Goal: Information Seeking & Learning: Find specific page/section

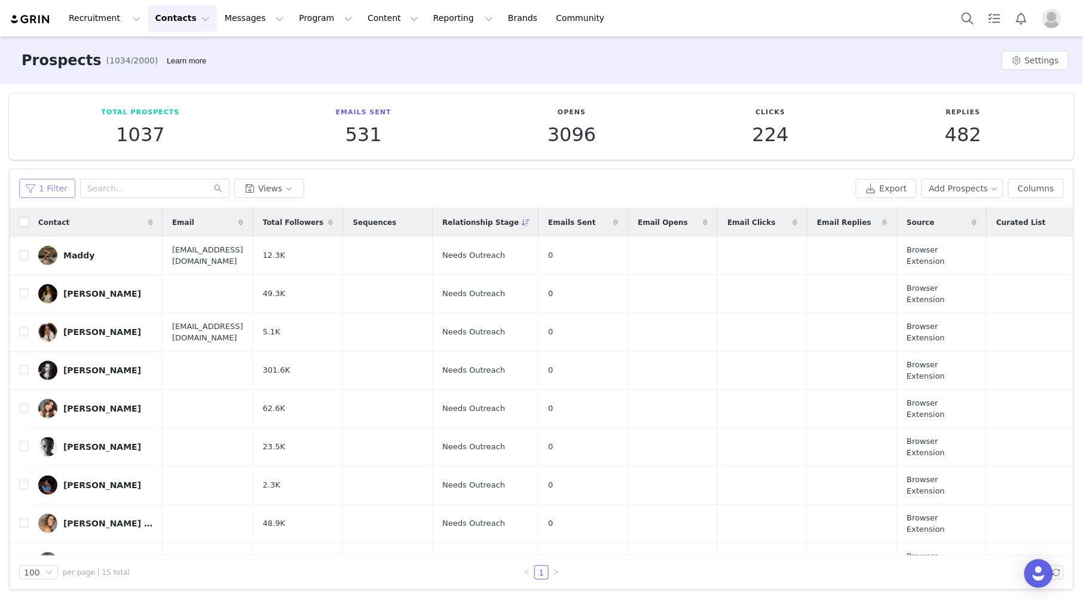
click at [60, 191] on button "1 Filter" at bounding box center [47, 188] width 56 height 19
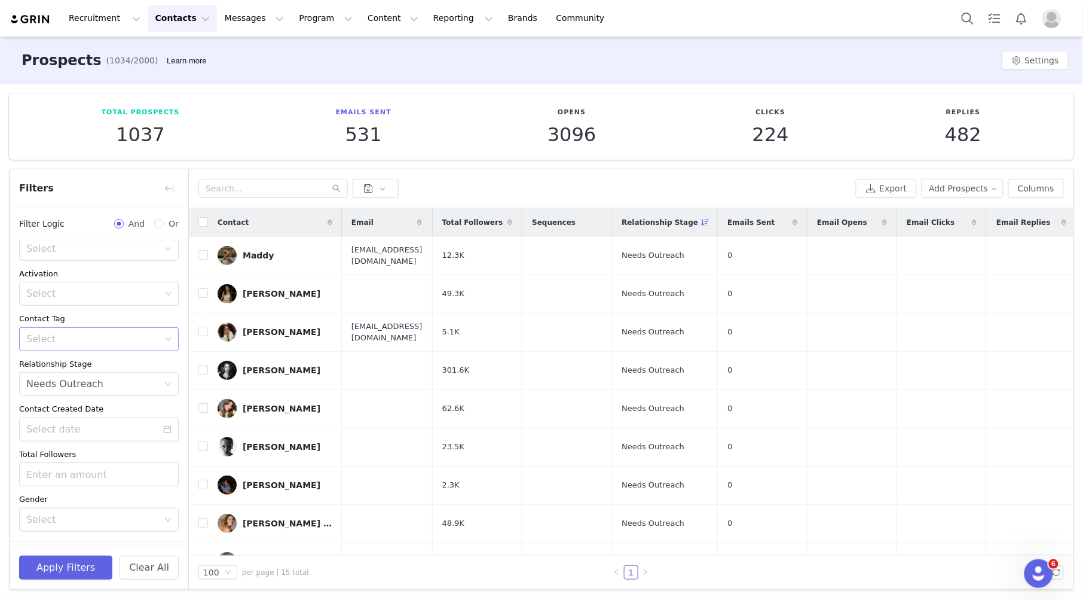
scroll to position [106, 0]
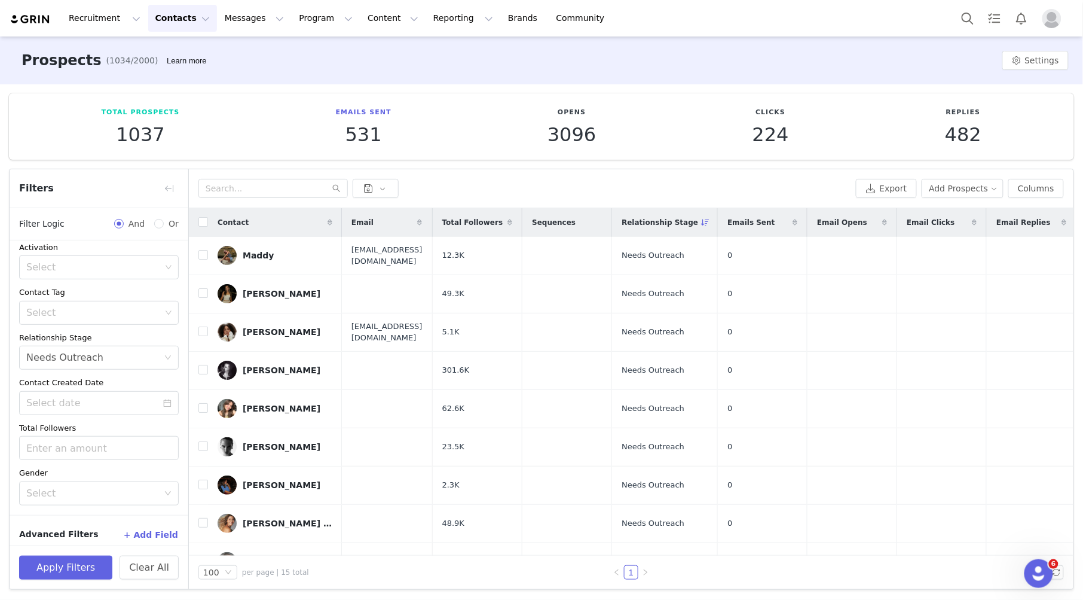
click at [146, 527] on button "+ Add Field" at bounding box center [151, 534] width 56 height 19
click at [140, 528] on button "+ Add Field" at bounding box center [151, 534] width 56 height 19
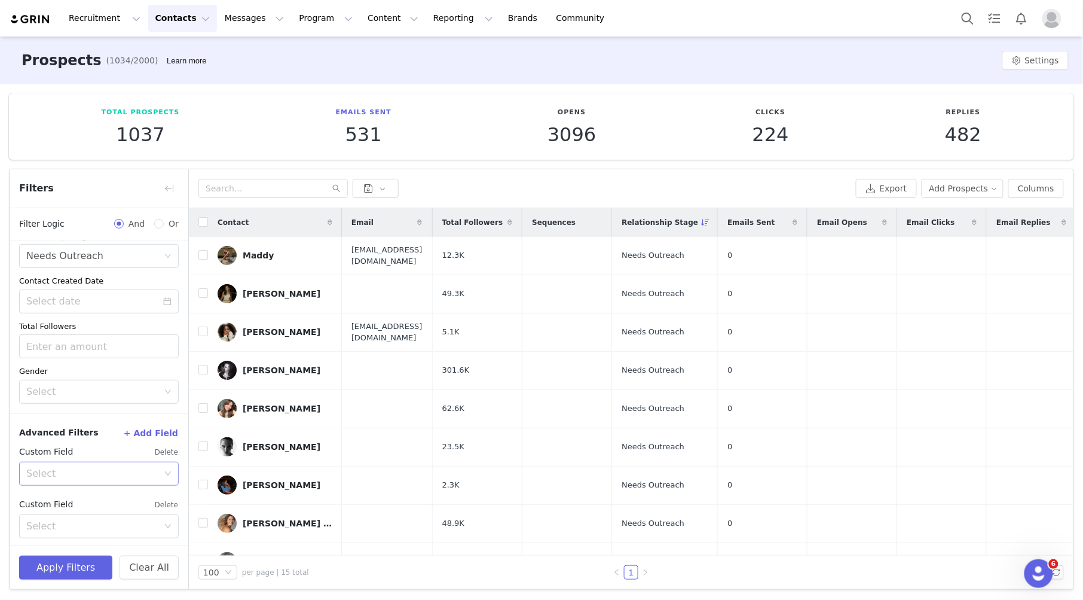
scroll to position [206, 0]
click at [132, 461] on div "Select" at bounding box center [92, 467] width 132 height 12
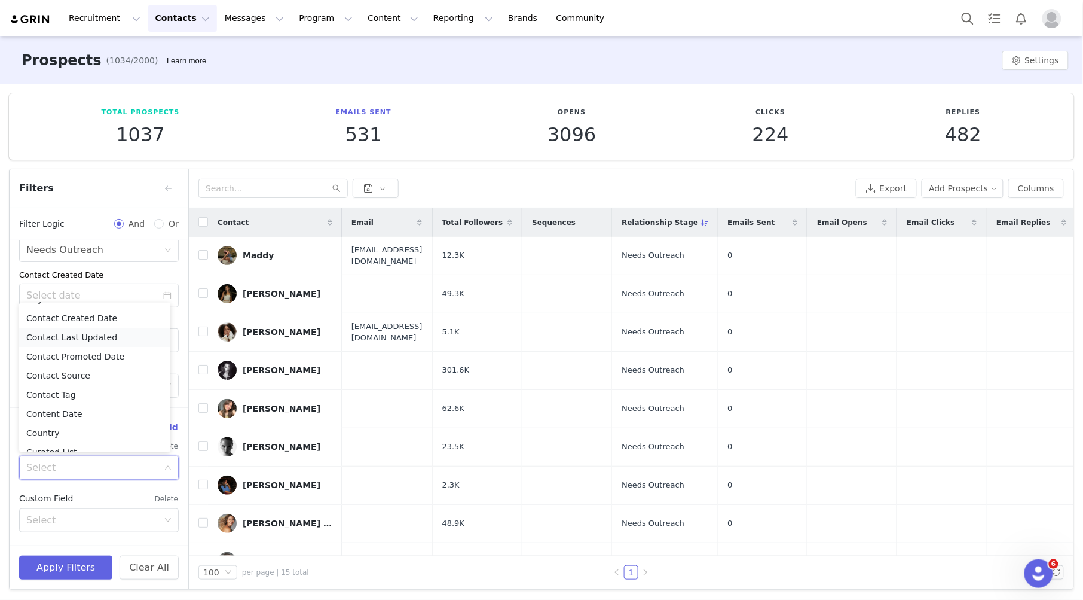
scroll to position [103, 0]
click at [74, 332] on li "City" at bounding box center [94, 325] width 151 height 19
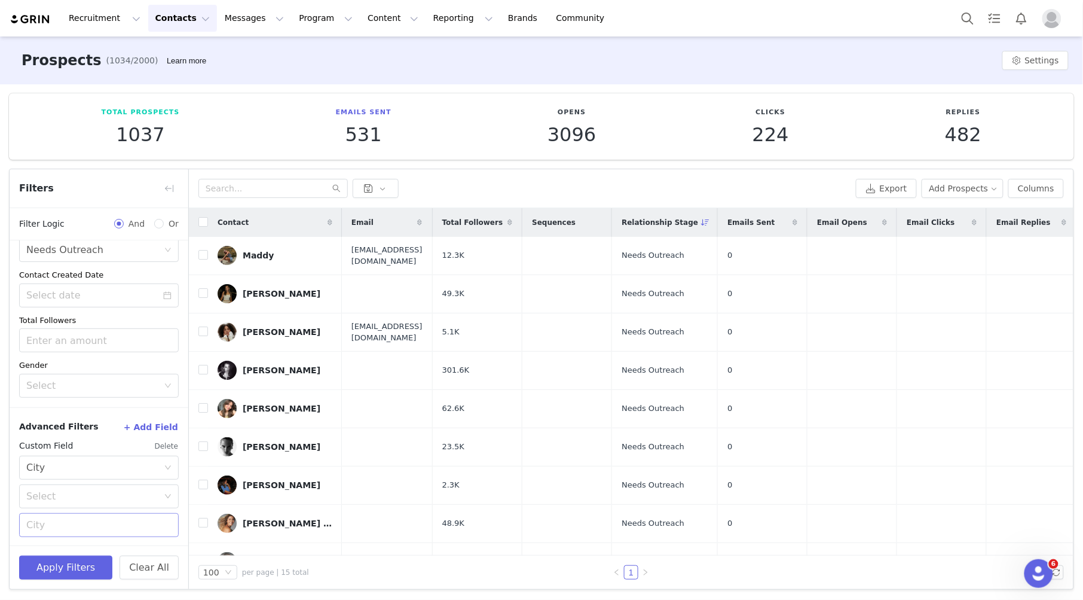
scroll to position [259, 0]
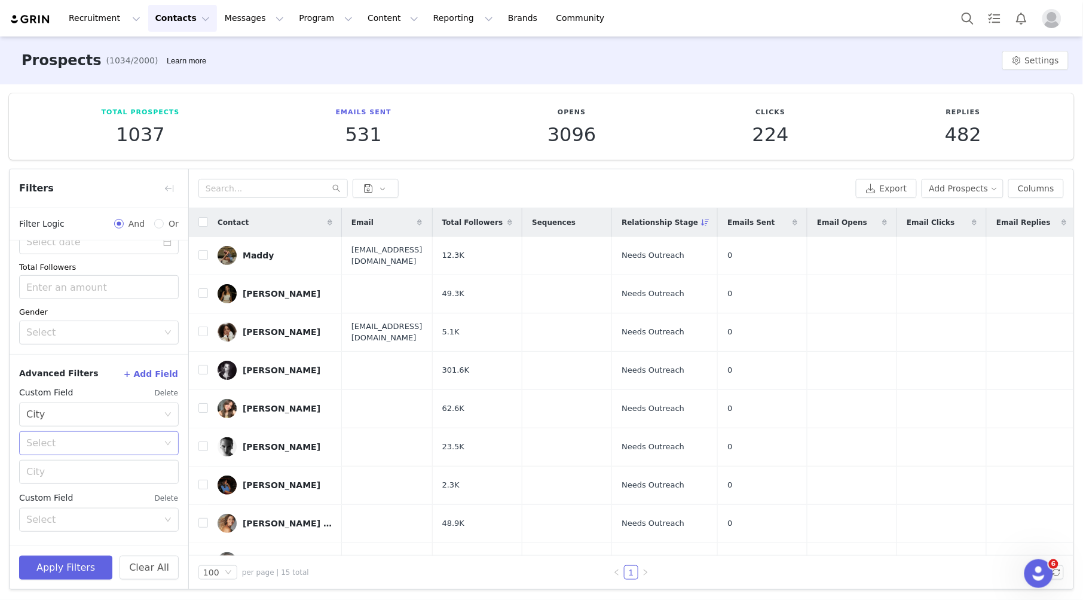
click at [67, 435] on div "Select" at bounding box center [94, 443] width 137 height 23
click at [64, 470] on li "Equal" at bounding box center [94, 468] width 151 height 19
click at [65, 481] on input "text" at bounding box center [99, 472] width 160 height 24
type input "[GEOGRAPHIC_DATA]"
click at [85, 570] on button "Apply Filters" at bounding box center [65, 567] width 93 height 24
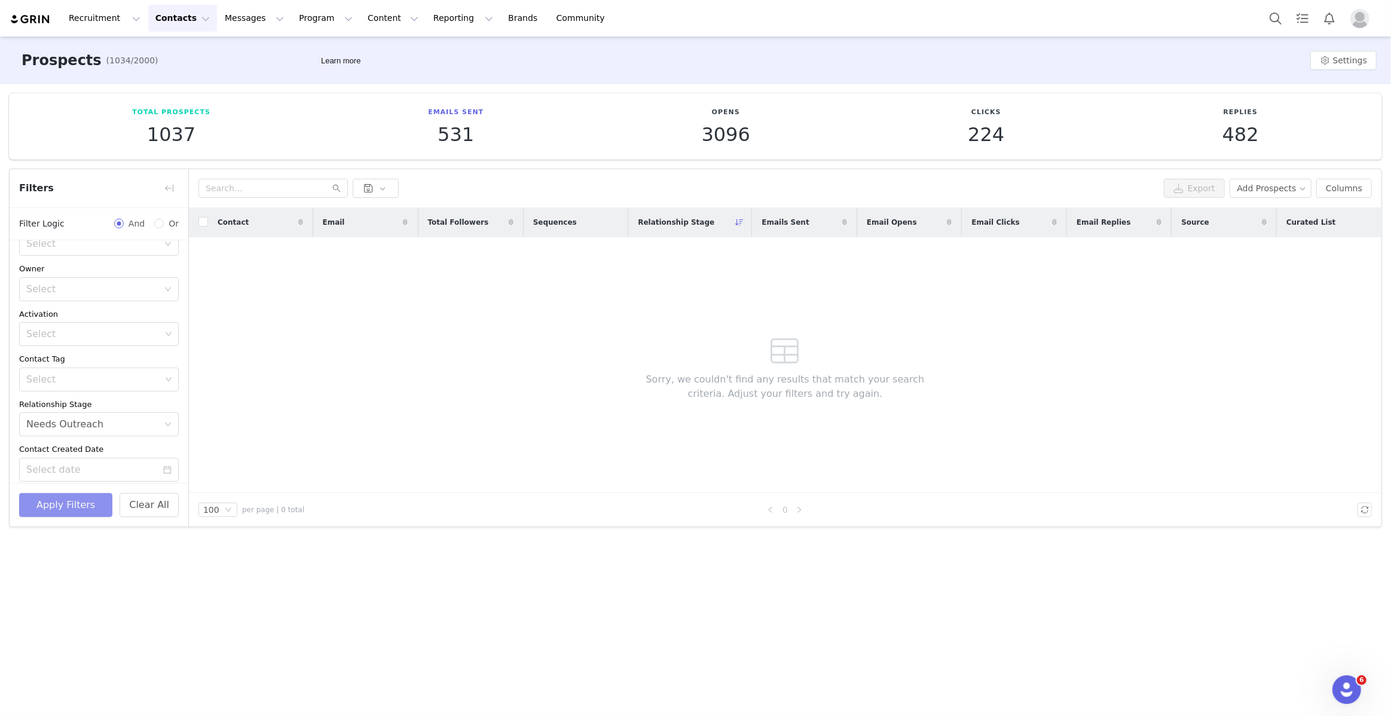
scroll to position [0, 0]
click at [168, 35] on div "Recruitment Recruitment Creator Search Curated Lists Landing Pages Web Extensio…" at bounding box center [695, 18] width 1391 height 36
click at [169, 30] on button "Contacts Contacts" at bounding box center [182, 18] width 69 height 27
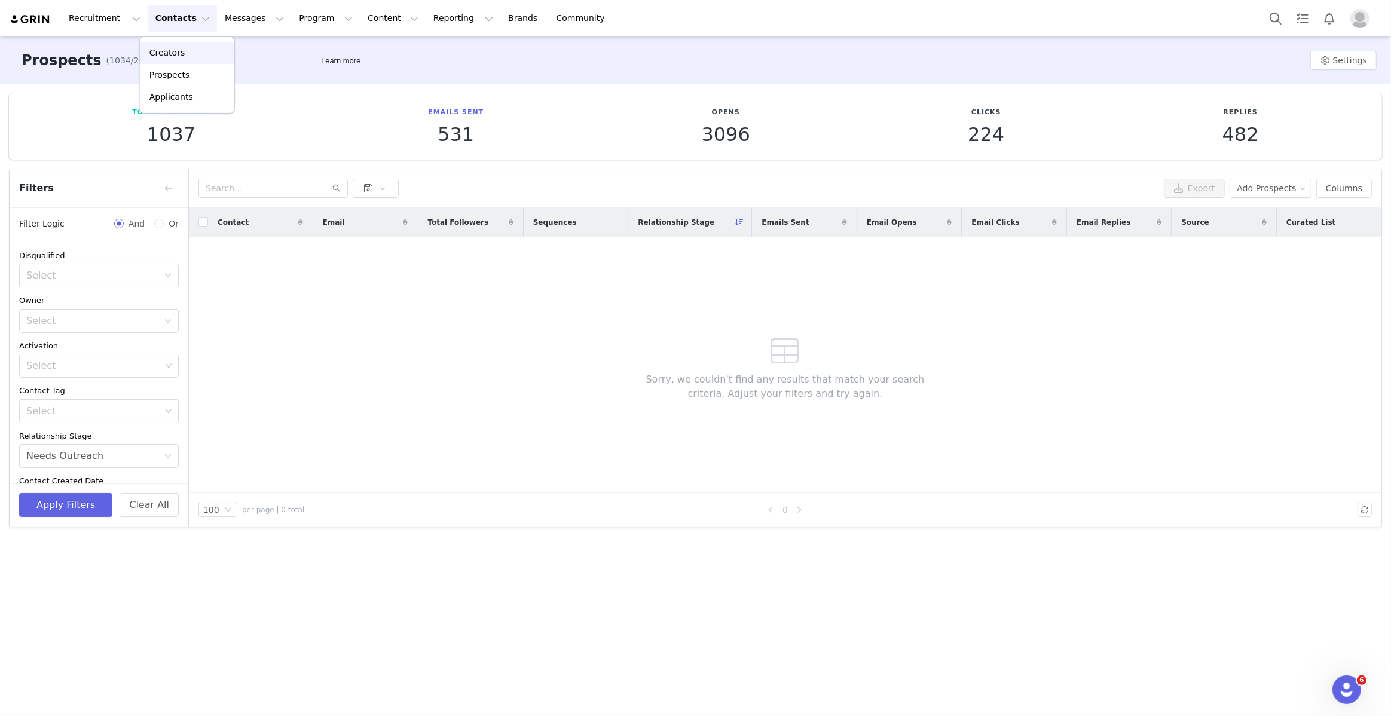
click at [170, 54] on p "Creators" at bounding box center [167, 53] width 36 height 13
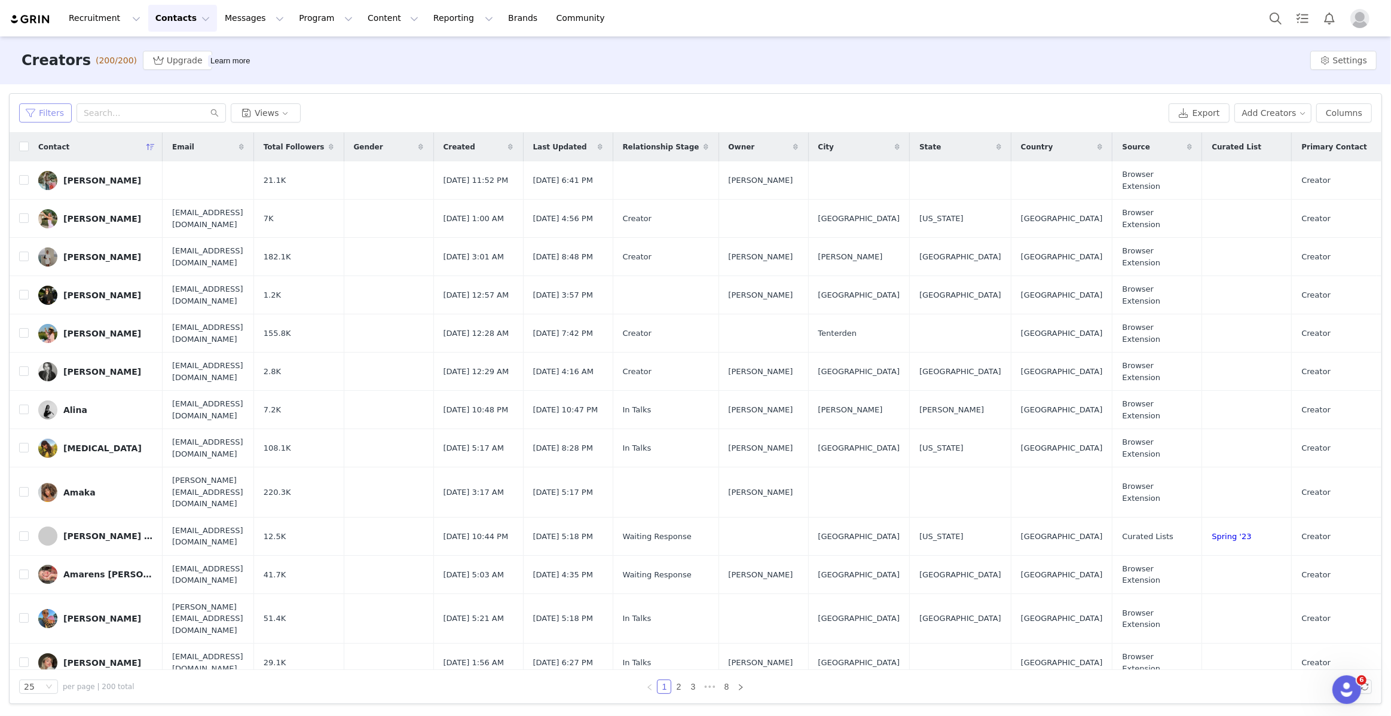
click at [54, 120] on button "Filters" at bounding box center [45, 112] width 53 height 19
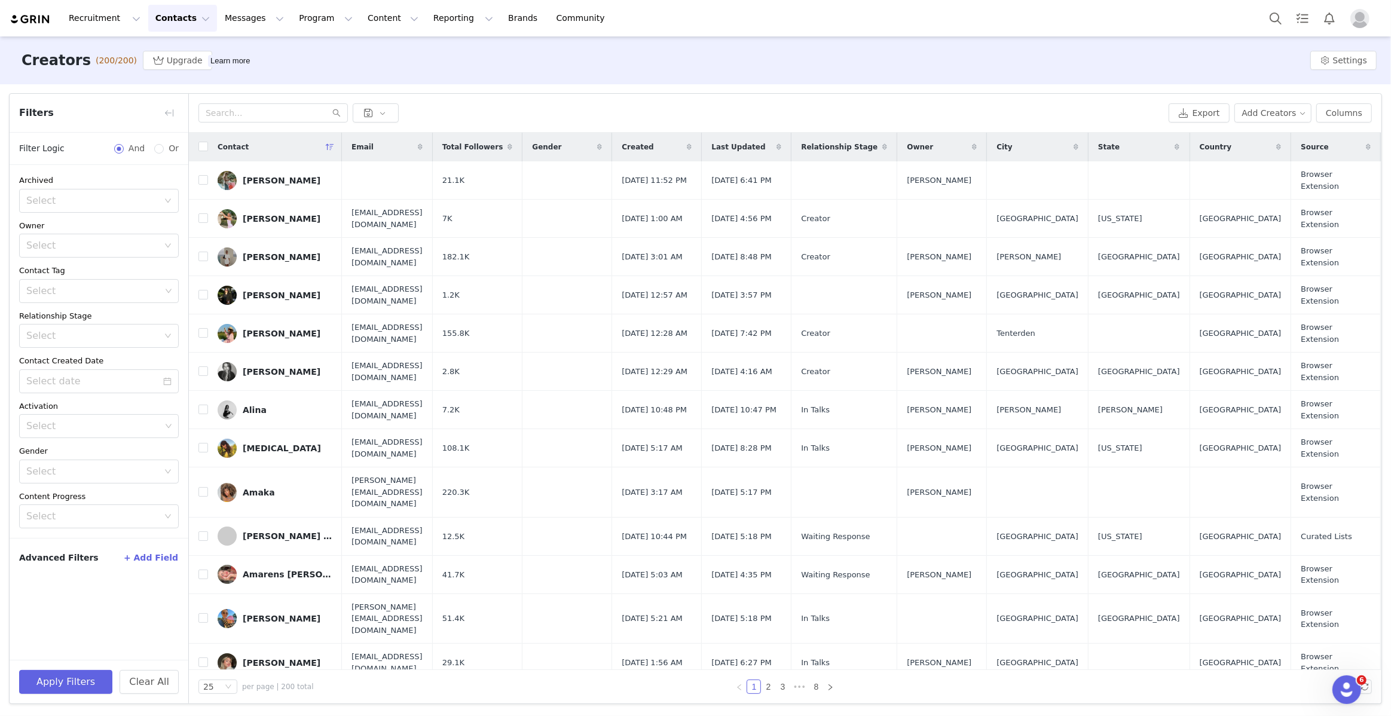
click at [165, 555] on button "+ Add Field" at bounding box center [151, 557] width 56 height 19
click at [108, 586] on div "Select" at bounding box center [99, 598] width 160 height 24
click at [40, 551] on li "City" at bounding box center [99, 555] width 160 height 19
click at [54, 599] on div "Select" at bounding box center [92, 610] width 132 height 12
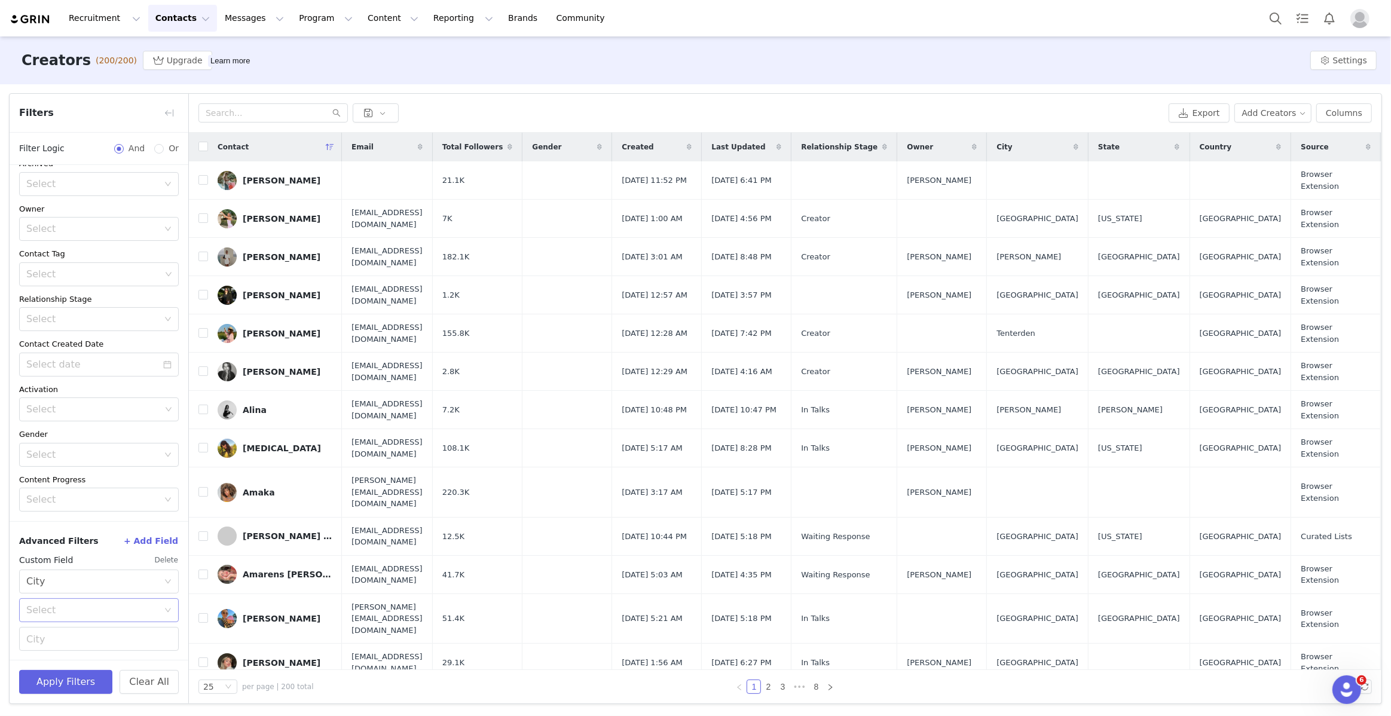
scroll to position [16, 0]
drag, startPoint x: 50, startPoint y: 640, endPoint x: 56, endPoint y: 634, distance: 8.0
click at [50, 599] on li "Equal" at bounding box center [94, 637] width 151 height 19
click at [48, 599] on input "text" at bounding box center [99, 640] width 160 height 24
type input "[GEOGRAPHIC_DATA]"
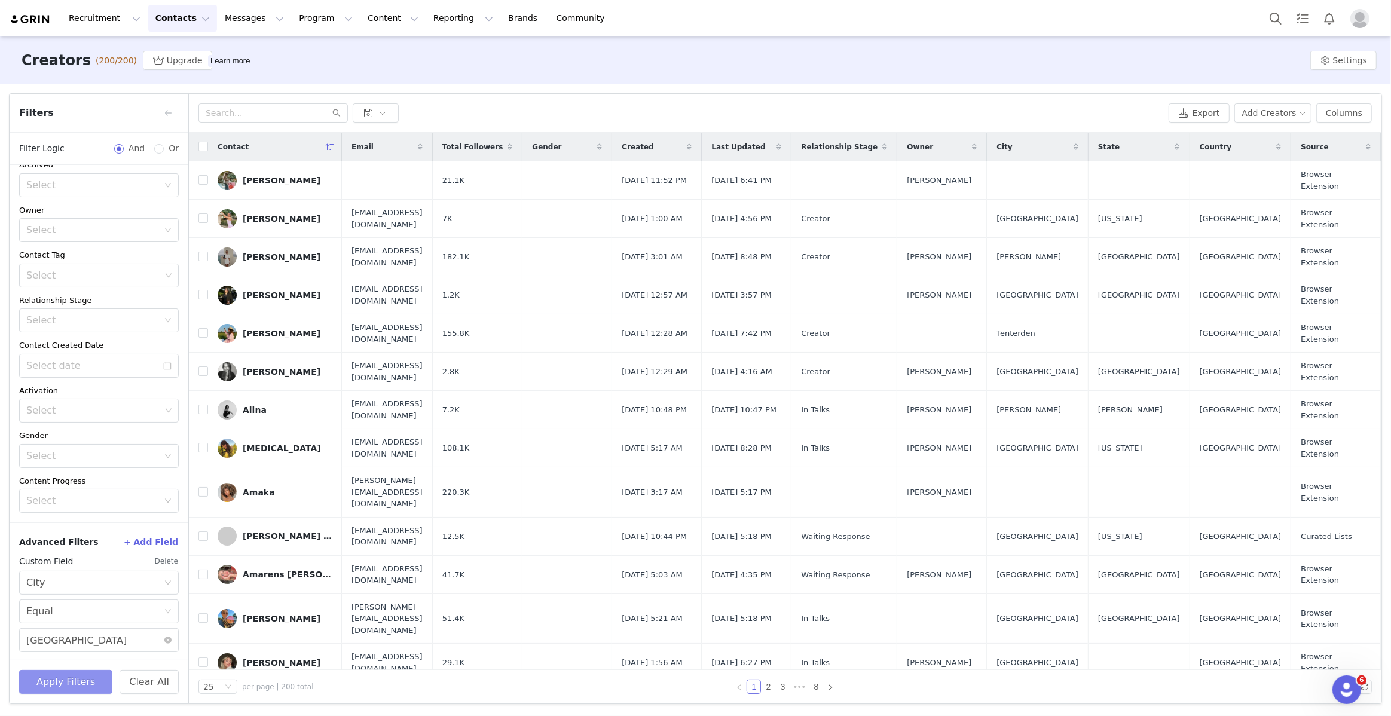
click at [91, 599] on button "Apply Filters" at bounding box center [65, 682] width 93 height 24
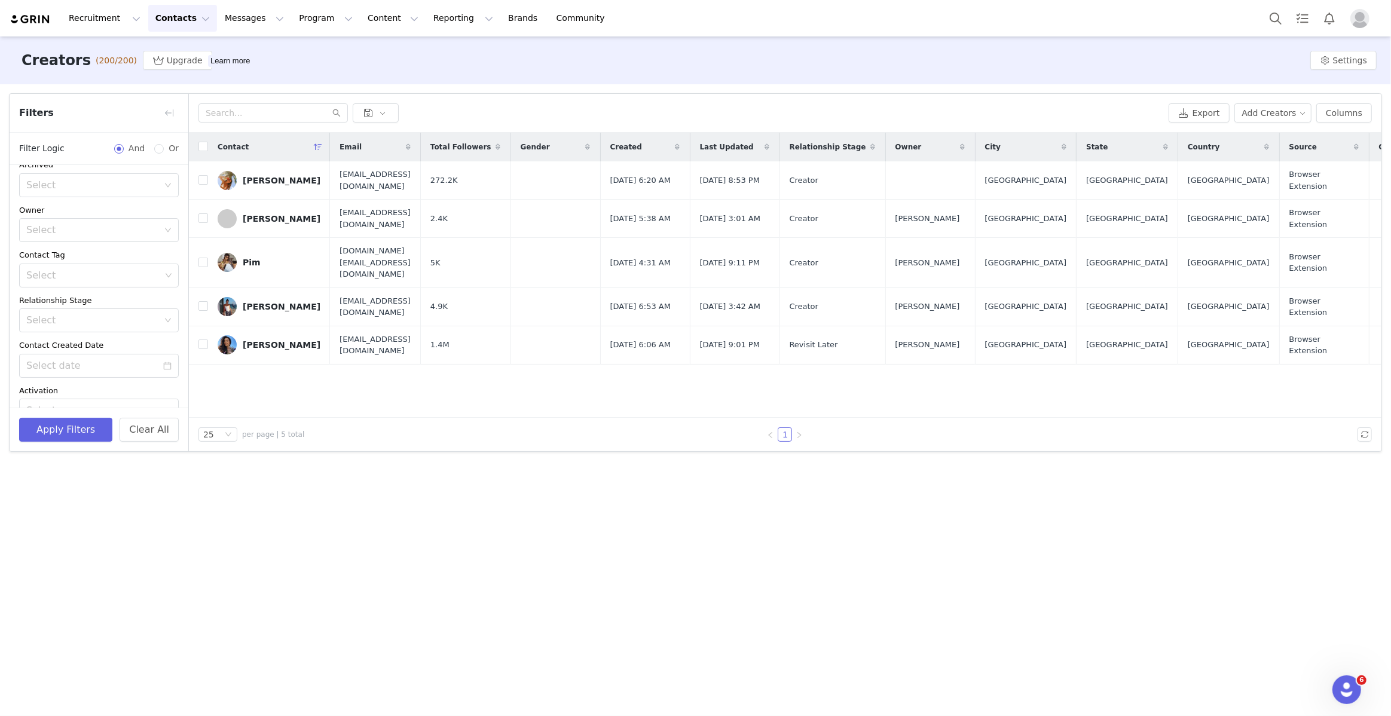
click at [249, 259] on div "Pim" at bounding box center [252, 263] width 18 height 10
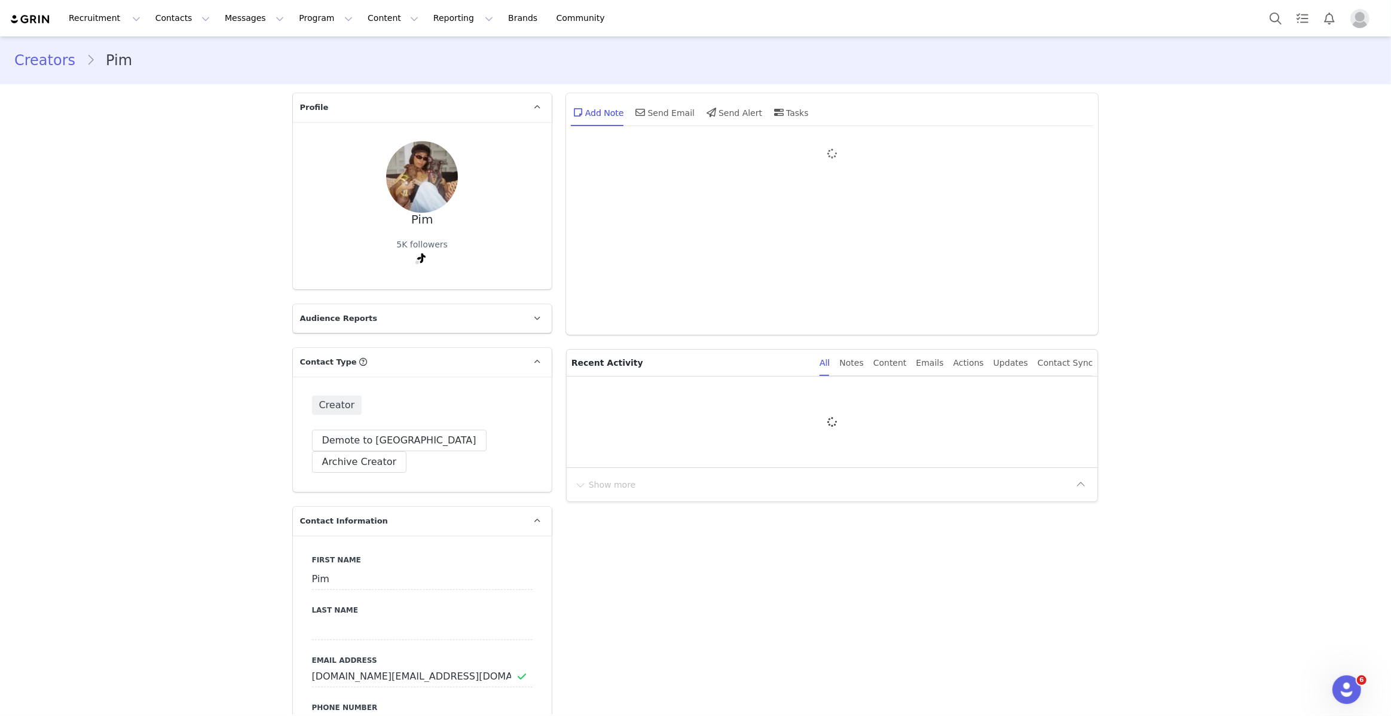
type input "+1 ([GEOGRAPHIC_DATA])"
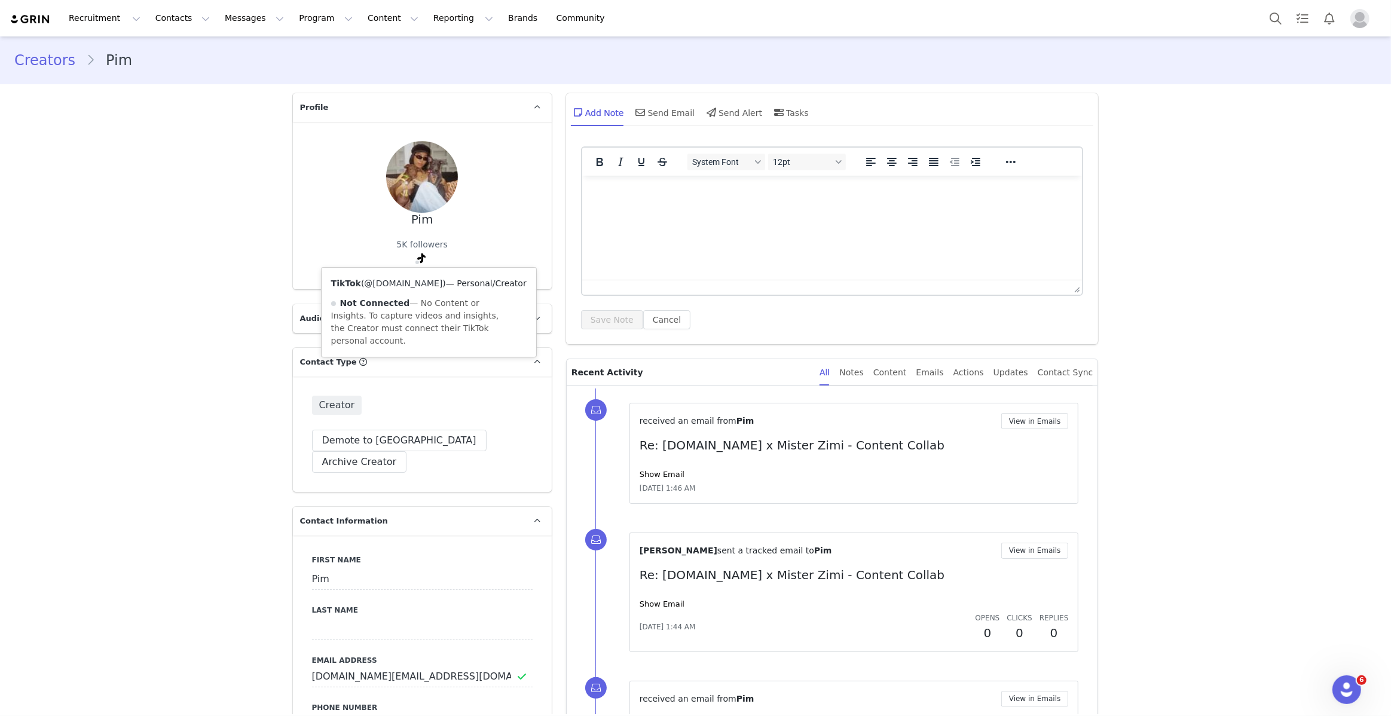
click at [396, 281] on link "@pimchnk.th" at bounding box center [403, 284] width 78 height 10
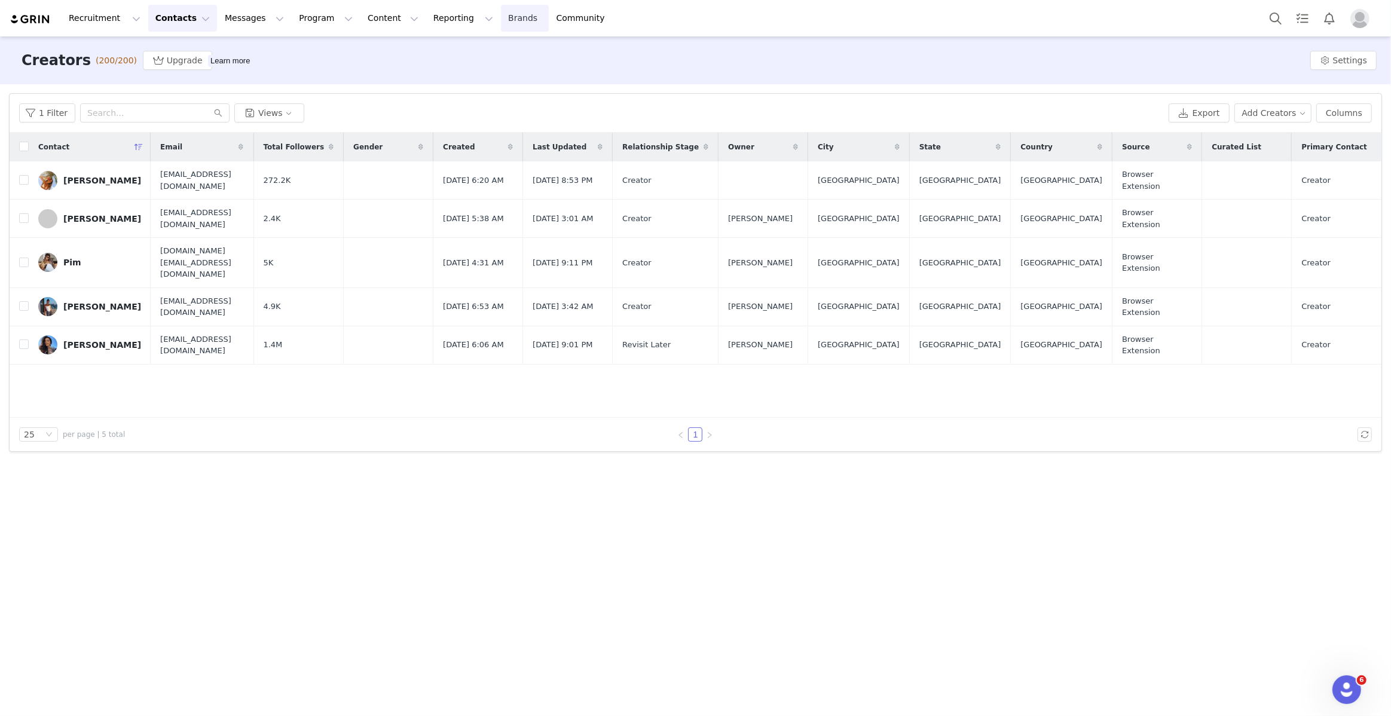
drag, startPoint x: 88, startPoint y: 206, endPoint x: 506, endPoint y: 19, distance: 458.3
click at [0, 0] on div "Recruitment Recruitment Creator Search Curated Lists Landing Pages Web Extensio…" at bounding box center [695, 358] width 1391 height 716
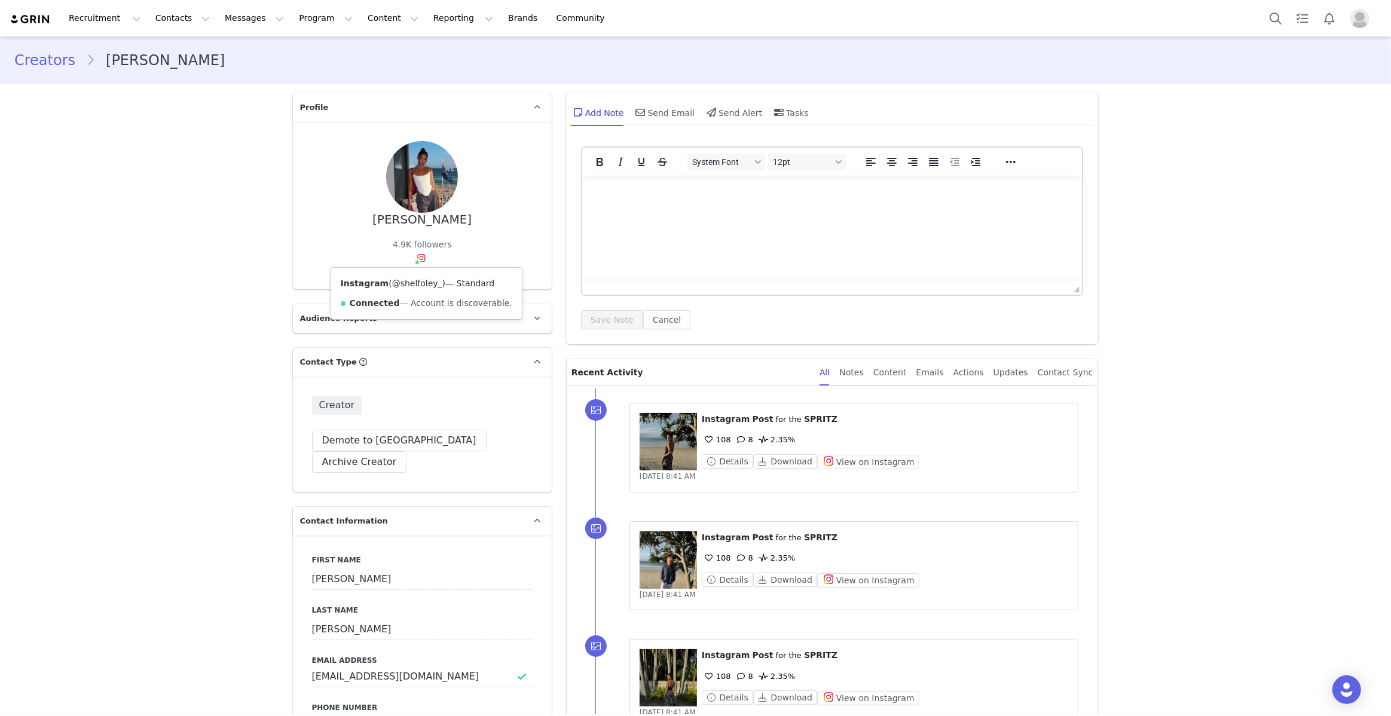
click at [418, 284] on link "@shelfoley_" at bounding box center [417, 284] width 50 height 10
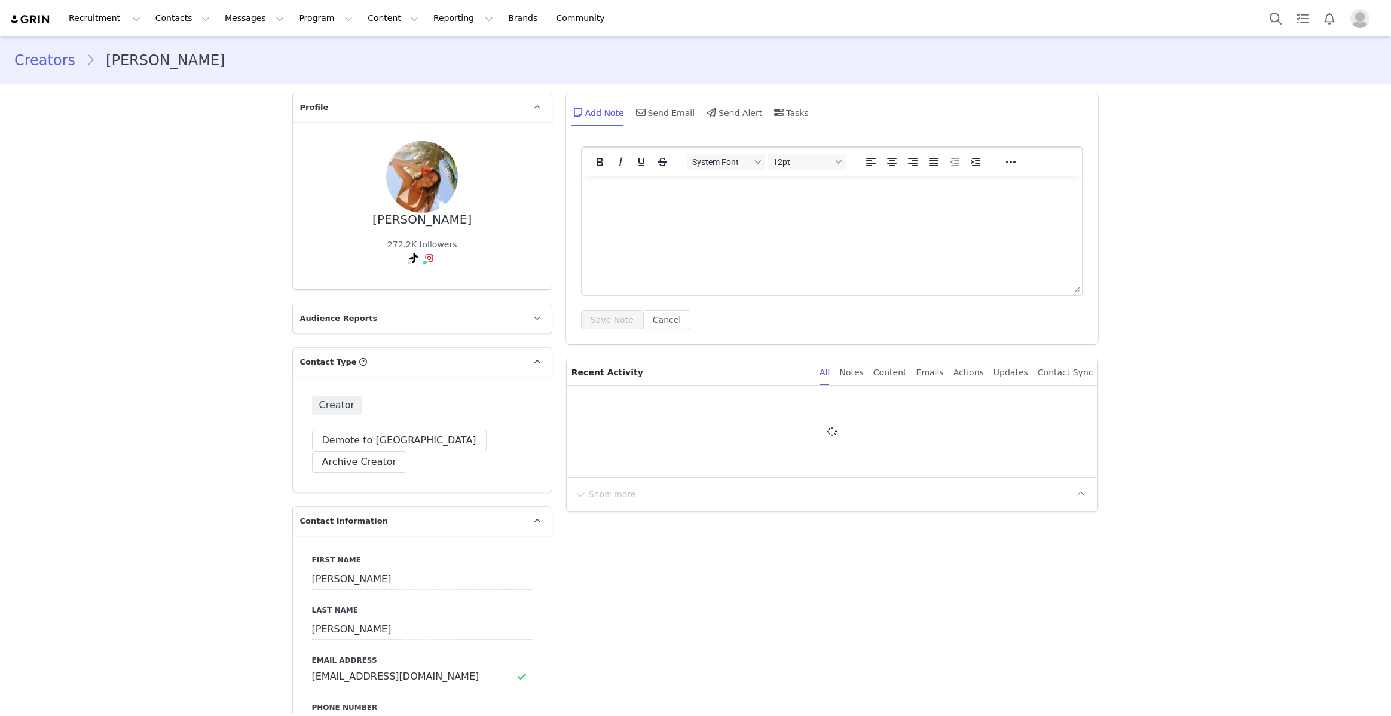
type input "+1 ([GEOGRAPHIC_DATA])"
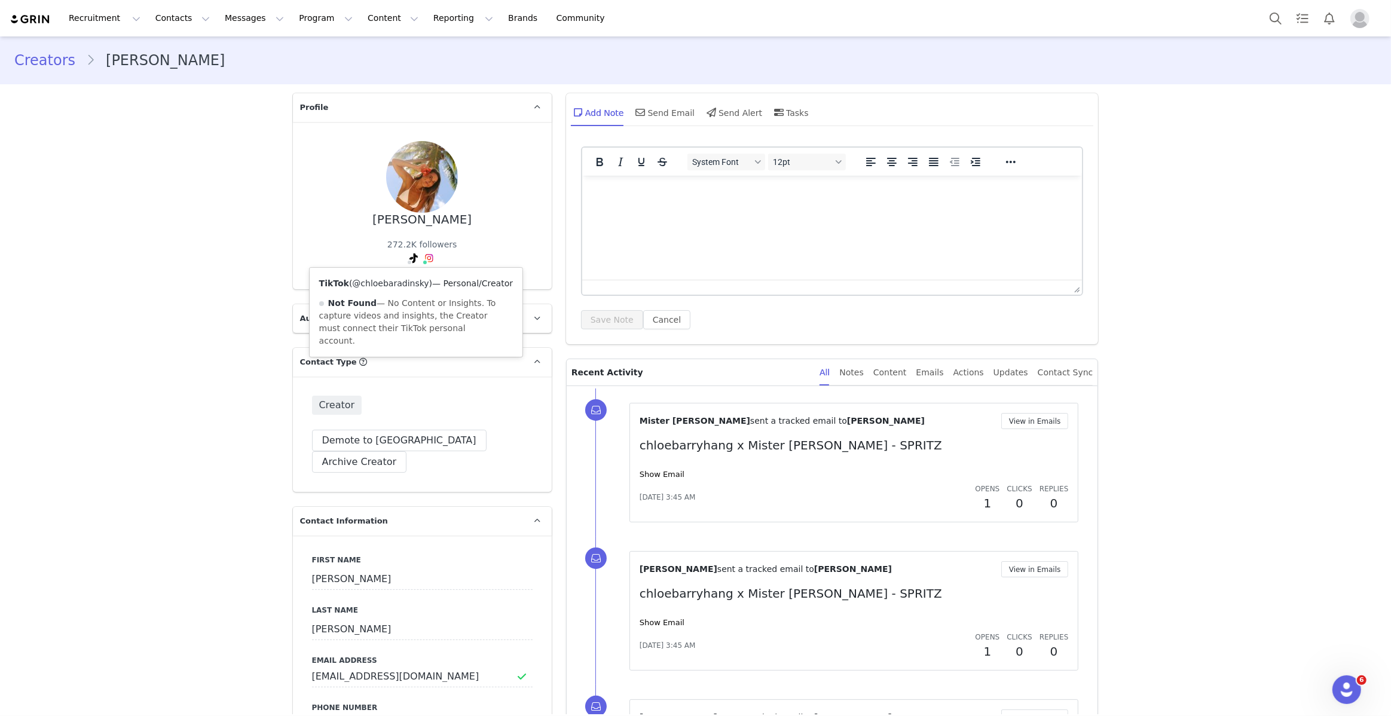
click at [391, 286] on link "@chloebaradinsky" at bounding box center [390, 284] width 77 height 10
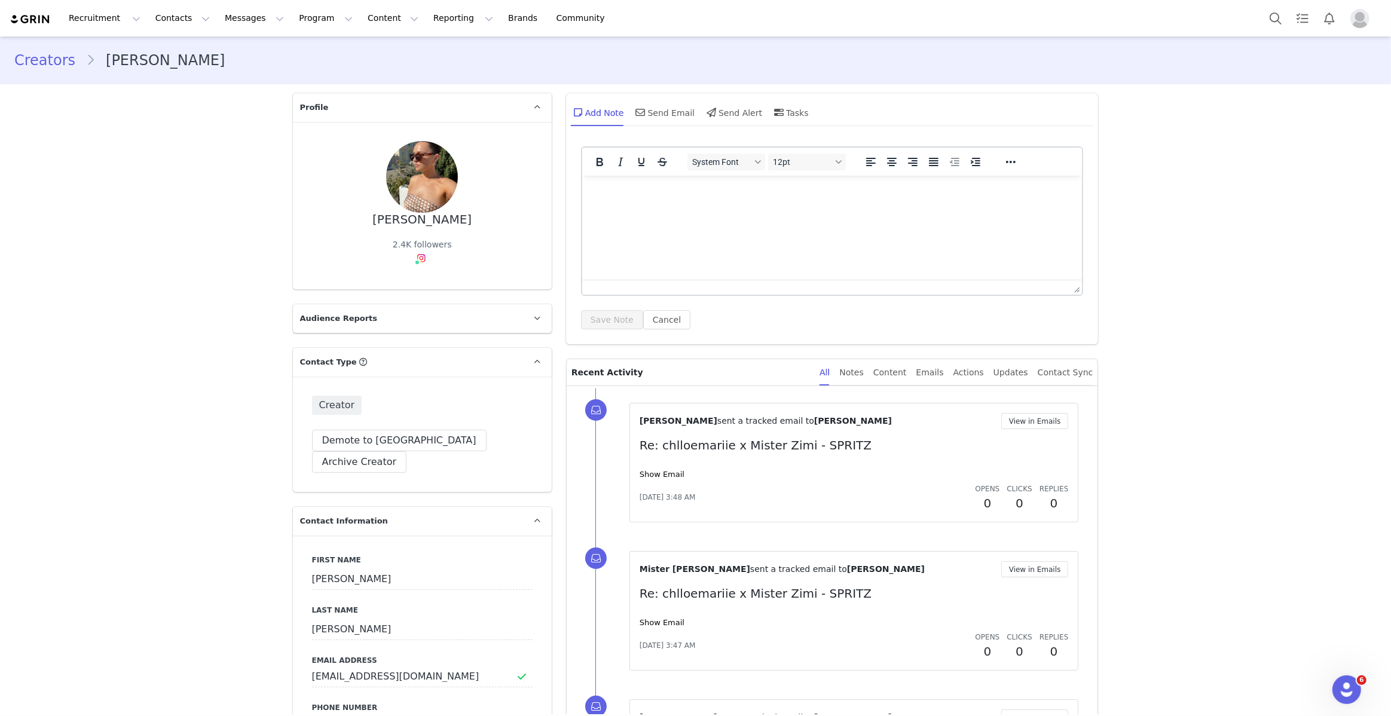
click at [416, 224] on div "[PERSON_NAME] 2.4K followers Instagram ( @chlloemariie ) — Creator Connected — …" at bounding box center [422, 205] width 259 height 167
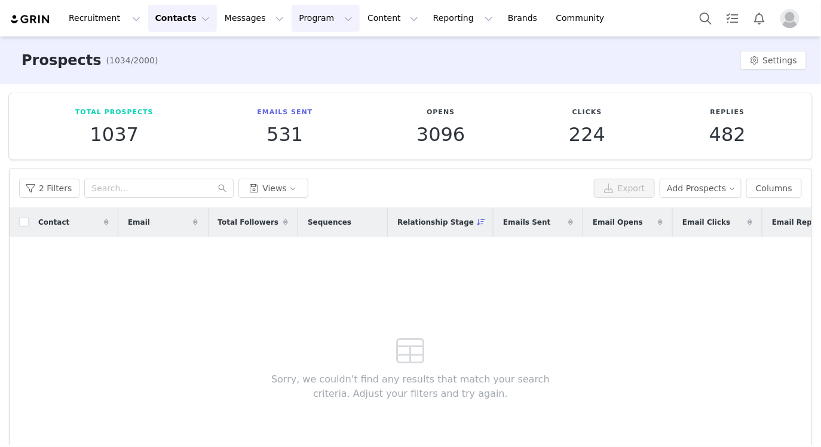
click at [302, 16] on button "Program Program" at bounding box center [326, 18] width 68 height 27
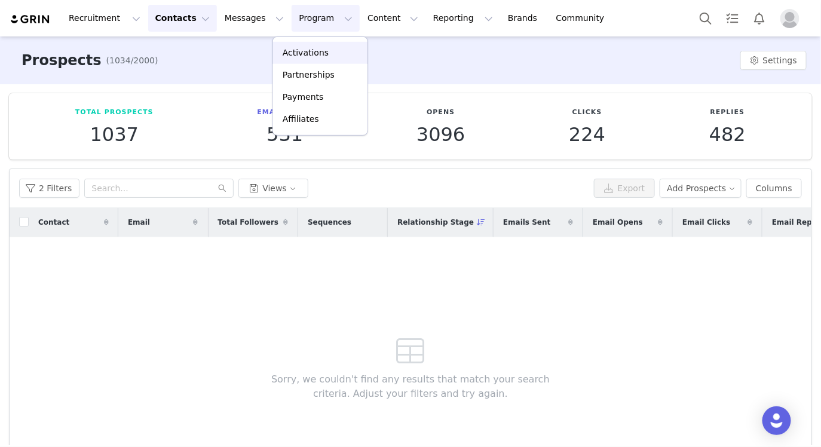
click at [313, 45] on link "Activations" at bounding box center [320, 53] width 94 height 22
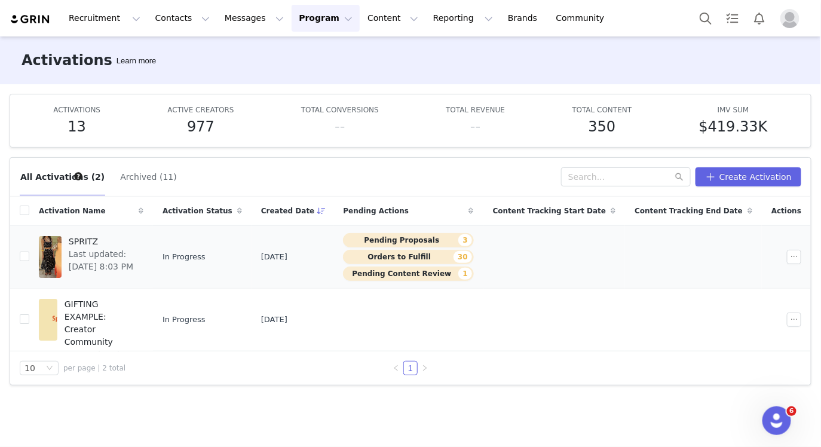
click at [127, 268] on span "Last updated: Aug 28, 2025 8:03 PM" at bounding box center [103, 260] width 68 height 25
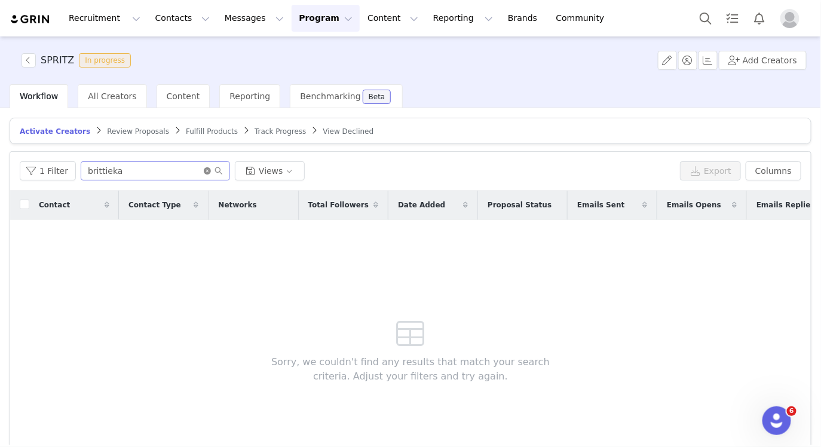
click at [204, 171] on icon "icon: close-circle" at bounding box center [207, 170] width 7 height 7
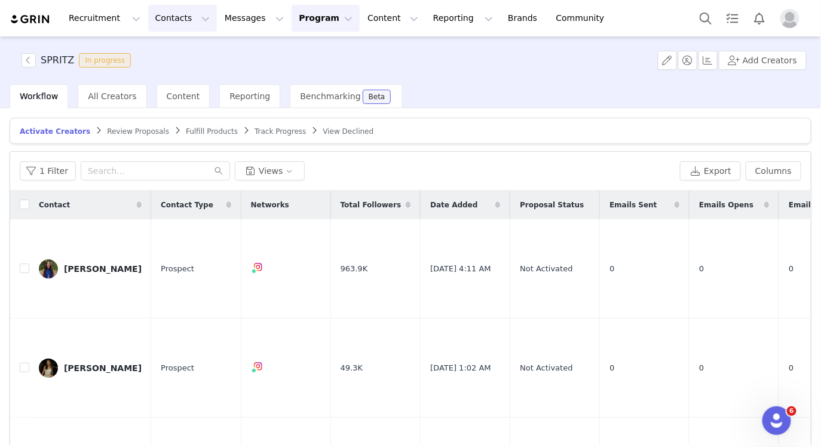
click at [165, 19] on button "Contacts Contacts" at bounding box center [182, 18] width 69 height 27
click at [182, 47] on div "Creators" at bounding box center [187, 53] width 80 height 13
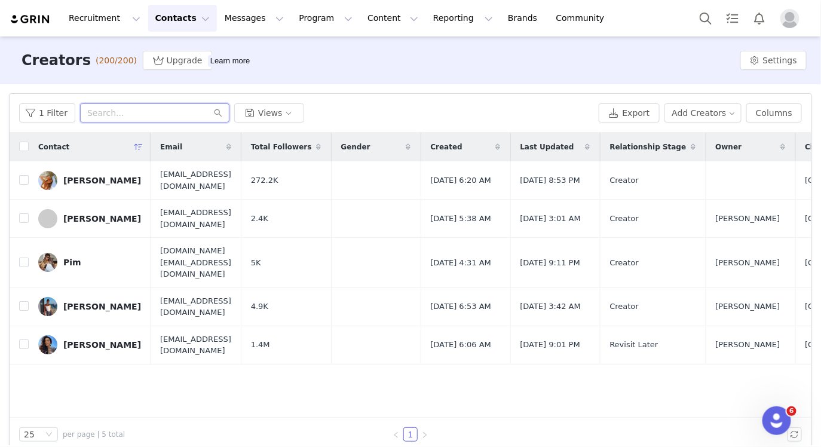
click at [152, 117] on input "text" at bounding box center [154, 112] width 149 height 19
click at [55, 113] on button "1 Filter" at bounding box center [47, 112] width 56 height 19
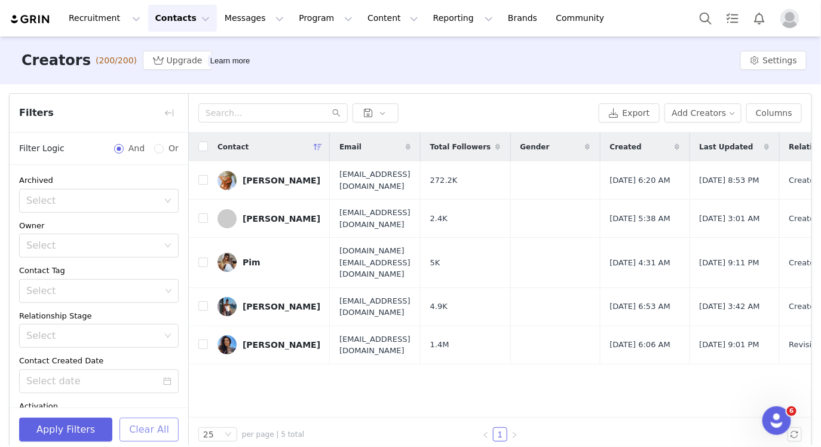
click at [148, 426] on button "Clear All" at bounding box center [149, 430] width 59 height 24
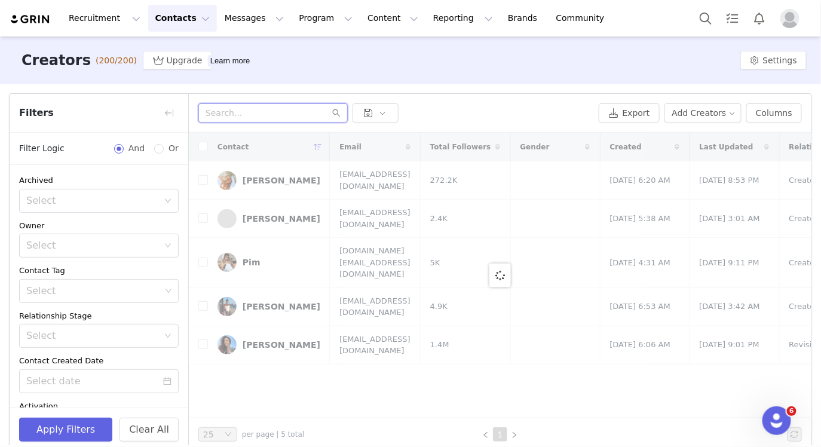
click at [234, 106] on input "text" at bounding box center [272, 112] width 149 height 19
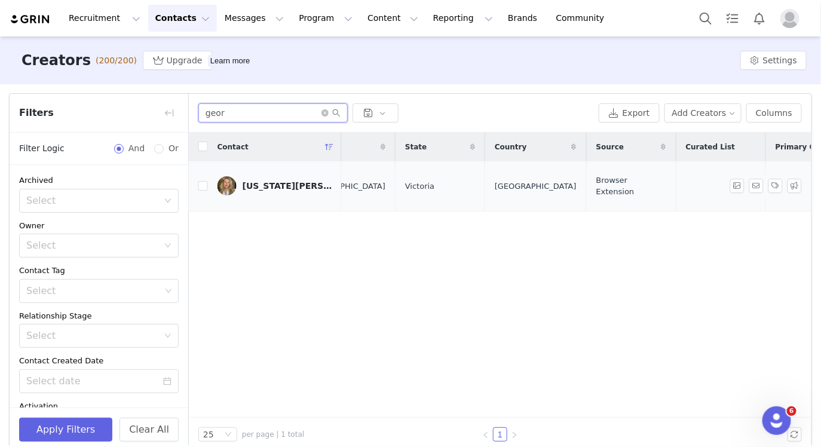
scroll to position [0, 718]
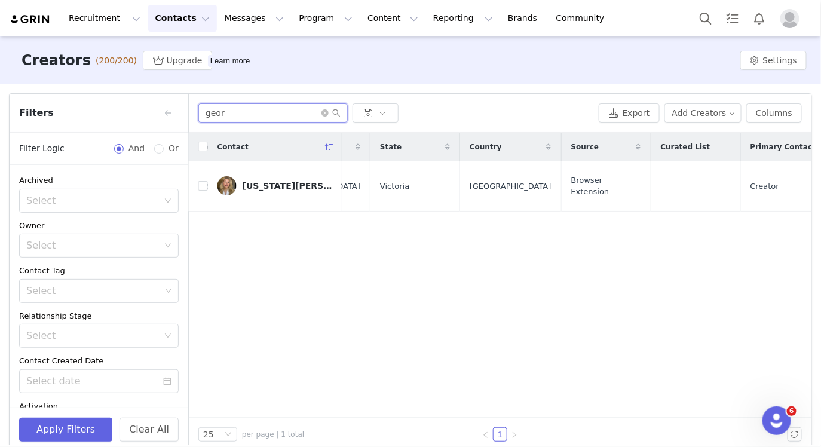
type input "geor"
click at [267, 184] on div "Georgia Caine" at bounding box center [288, 186] width 90 height 10
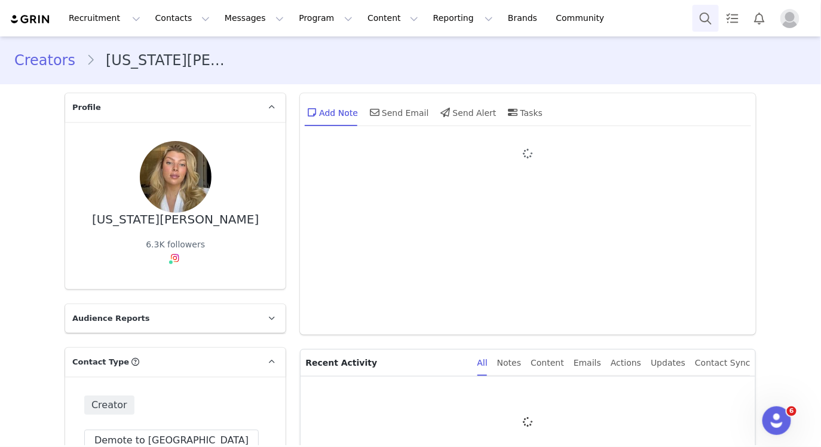
type input "+1 ([GEOGRAPHIC_DATA])"
